Goal: Information Seeking & Learning: Learn about a topic

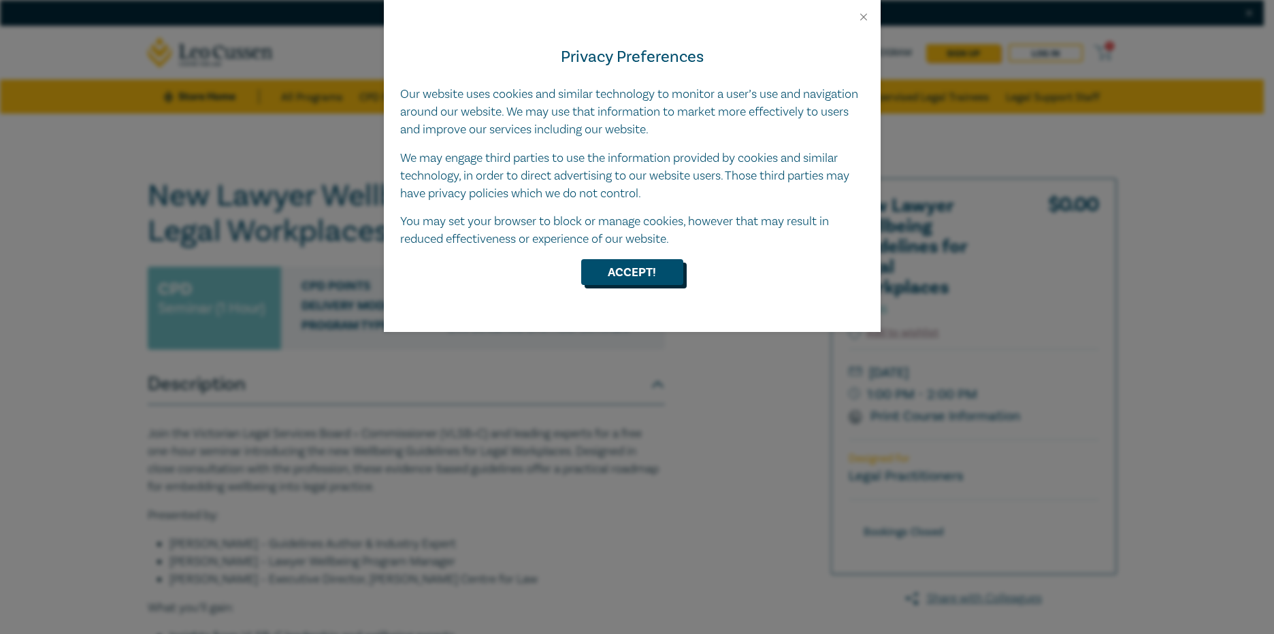
click at [609, 274] on button "Accept!" at bounding box center [632, 272] width 102 height 26
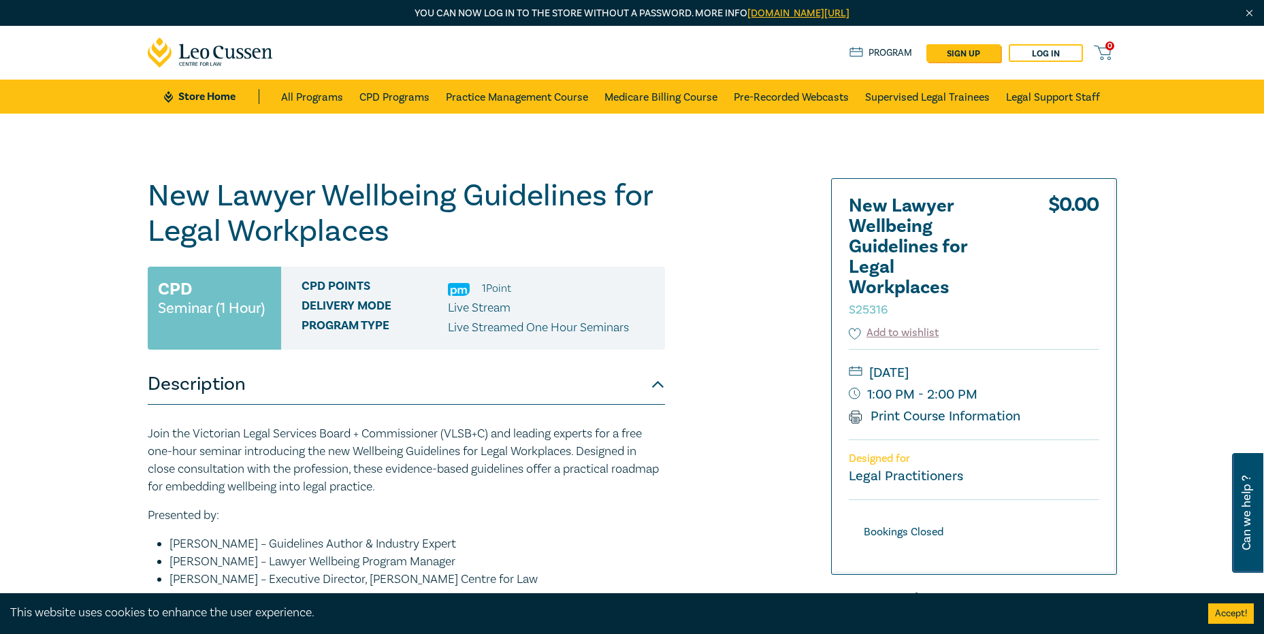
click at [483, 285] on li "1 Point" at bounding box center [496, 289] width 29 height 18
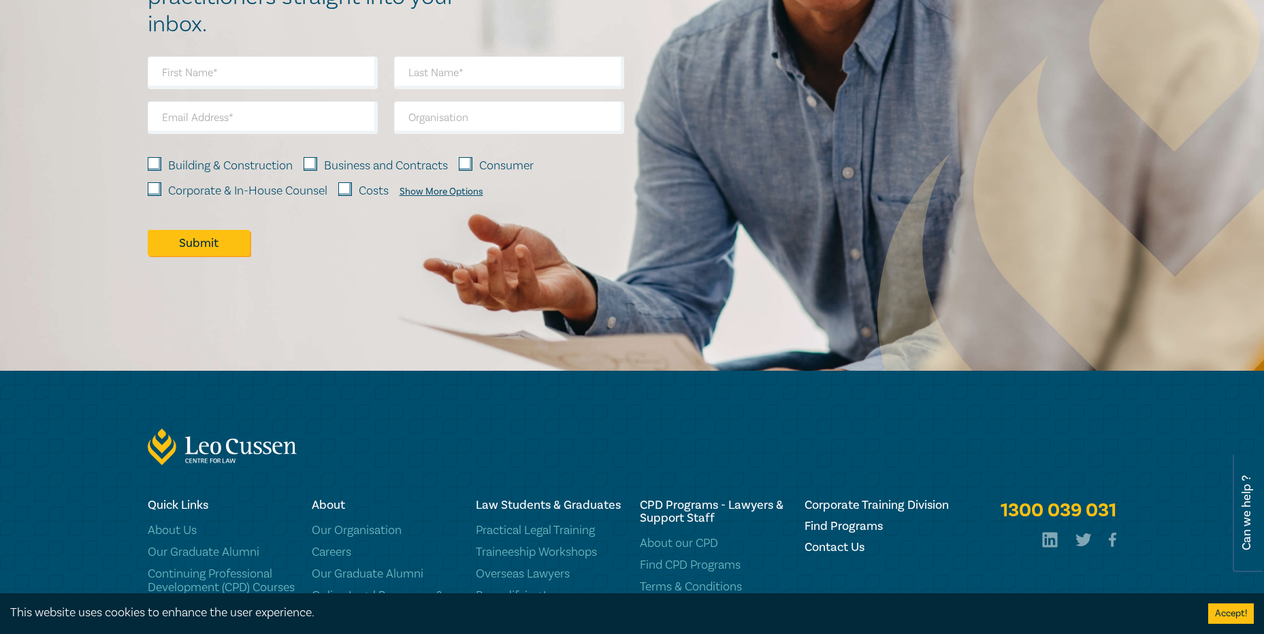
scroll to position [1224, 0]
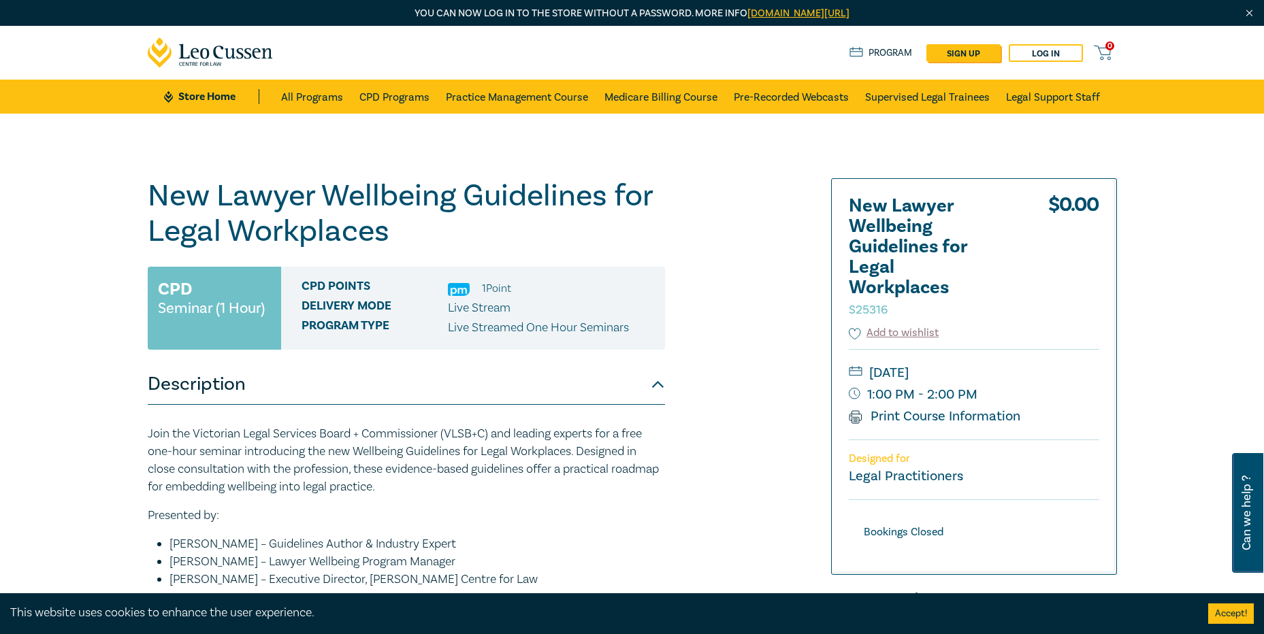
click at [914, 374] on small "[DATE]" at bounding box center [974, 373] width 251 height 22
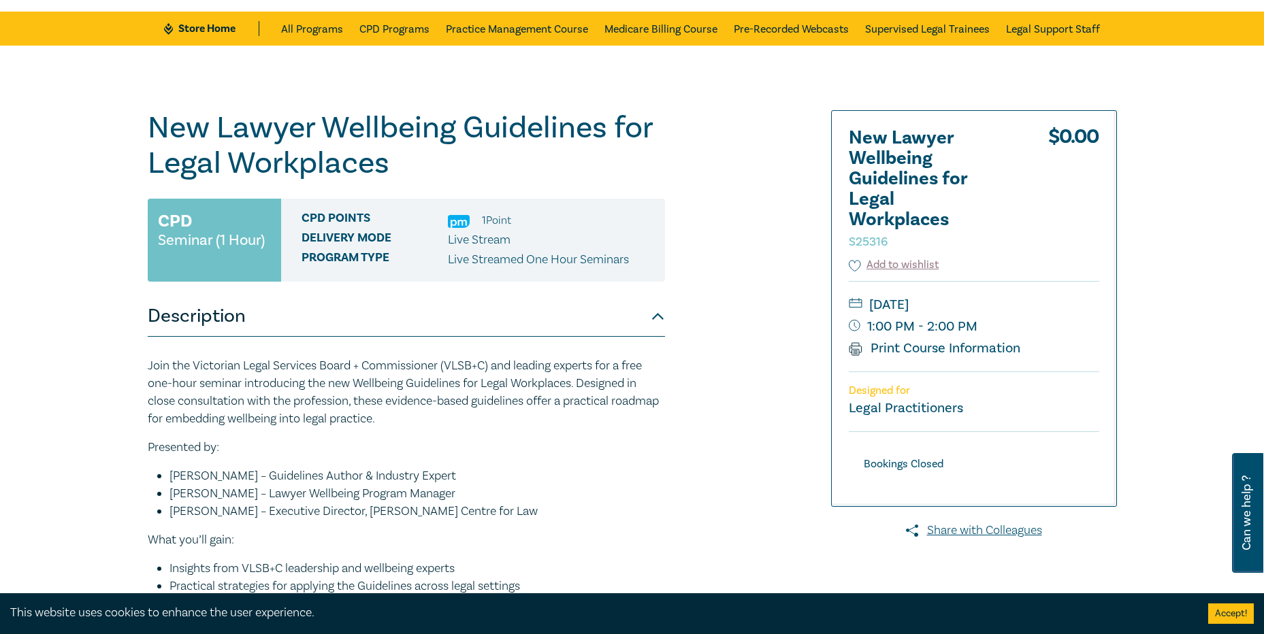
click at [567, 423] on p "Join the Victorian Legal Services Board + Commissioner (VLSB+C) and leading exp…" at bounding box center [406, 392] width 517 height 71
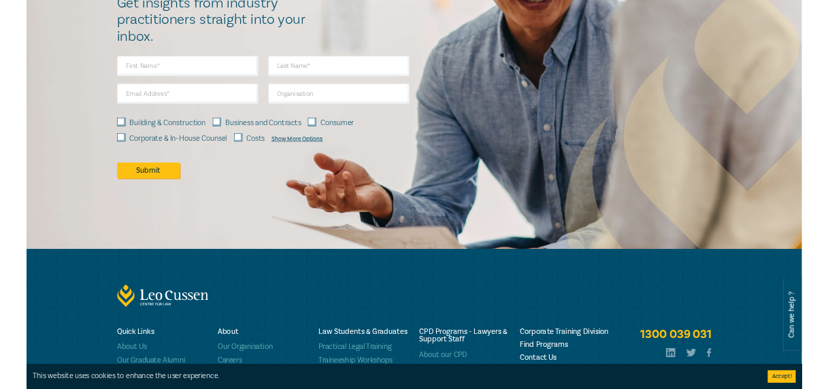
scroll to position [1157, 0]
